Goal: Information Seeking & Learning: Learn about a topic

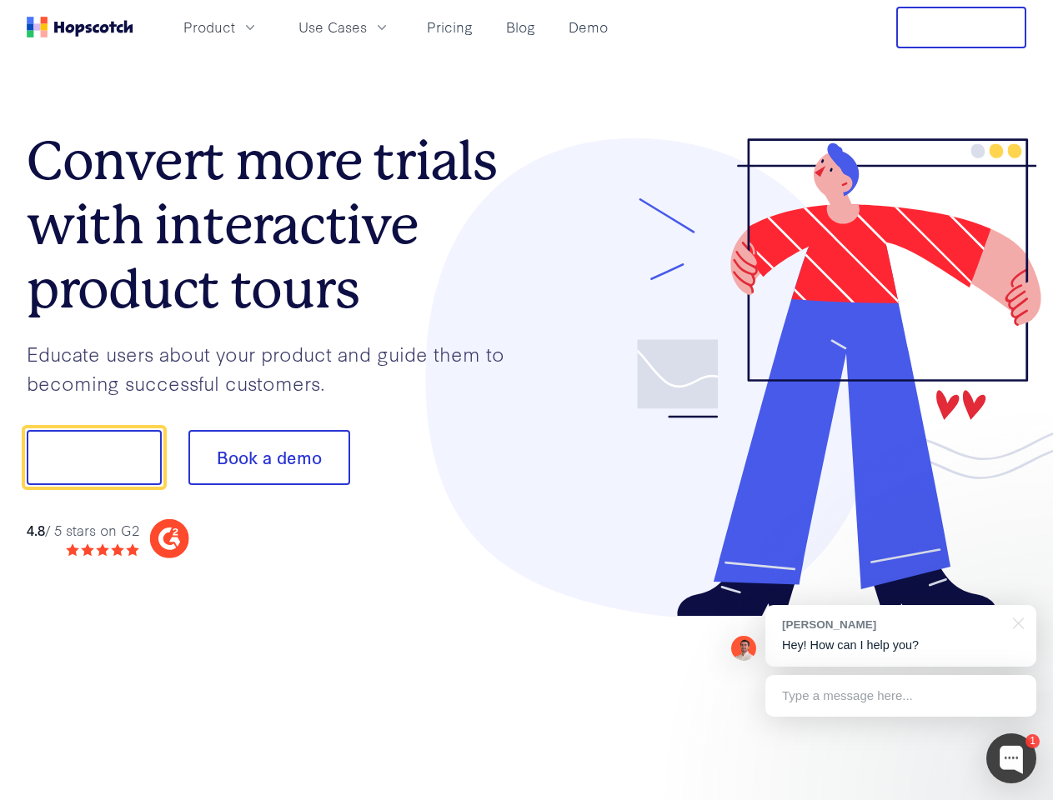
click at [527, 400] on div at bounding box center [777, 377] width 500 height 479
click at [235, 27] on span "Product" at bounding box center [209, 27] width 52 height 21
click at [367, 27] on span "Use Cases" at bounding box center [333, 27] width 68 height 21
click at [961, 28] on button "Free Trial" at bounding box center [961, 28] width 130 height 42
click at [93, 458] on button "Show me!" at bounding box center [94, 457] width 135 height 55
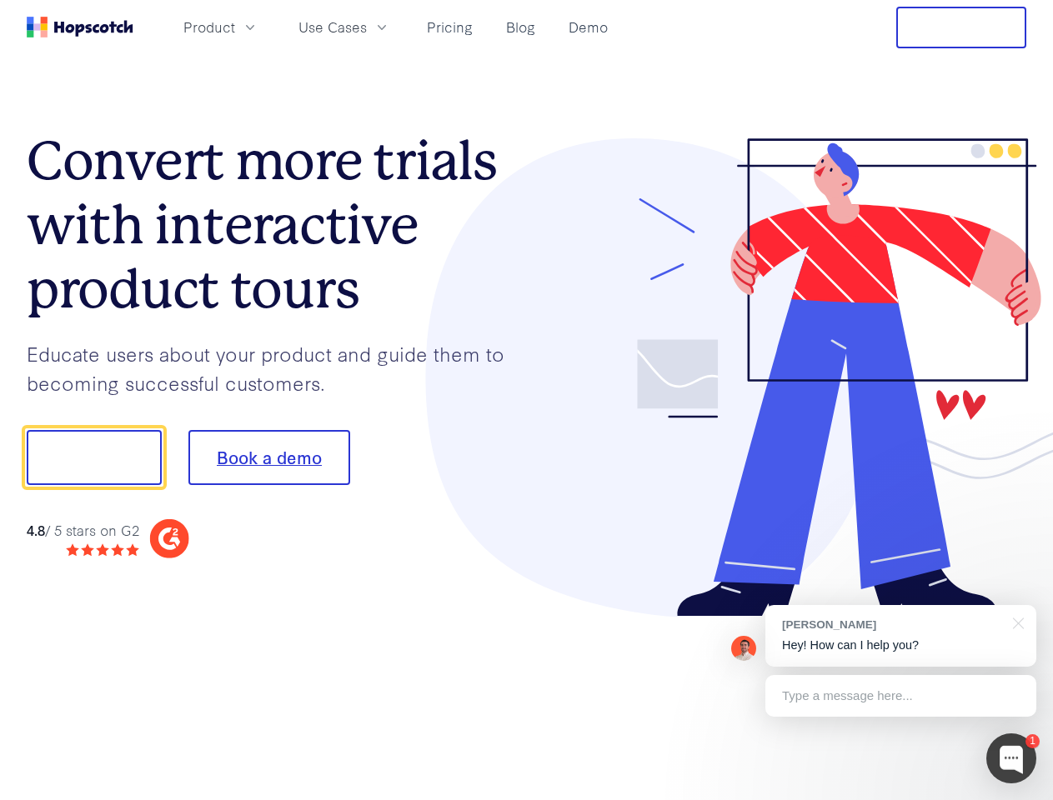
click at [268, 458] on button "Book a demo" at bounding box center [269, 457] width 162 height 55
click at [1011, 759] on div at bounding box center [1011, 759] width 50 height 50
click at [901, 636] on div "[PERSON_NAME] Hey! How can I help you?" at bounding box center [900, 636] width 271 height 62
click at [1016, 622] on div at bounding box center [880, 567] width 313 height 333
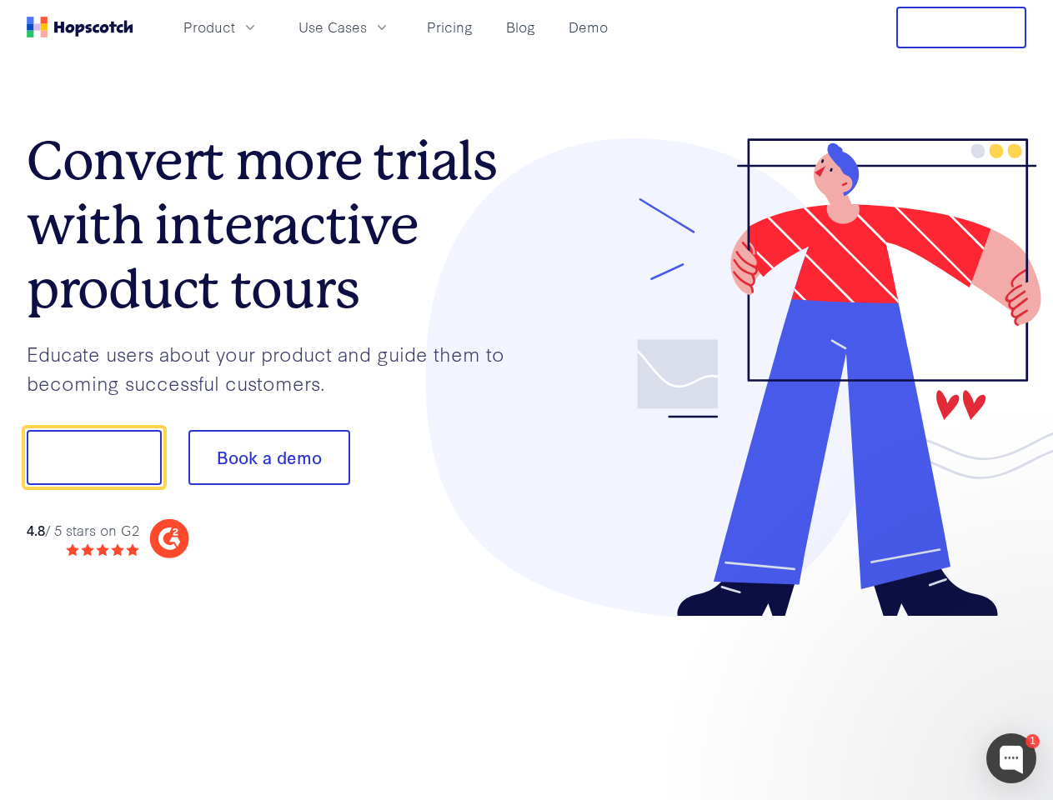
click at [901, 696] on div at bounding box center [880, 567] width 313 height 333
